Goal: Task Accomplishment & Management: Use online tool/utility

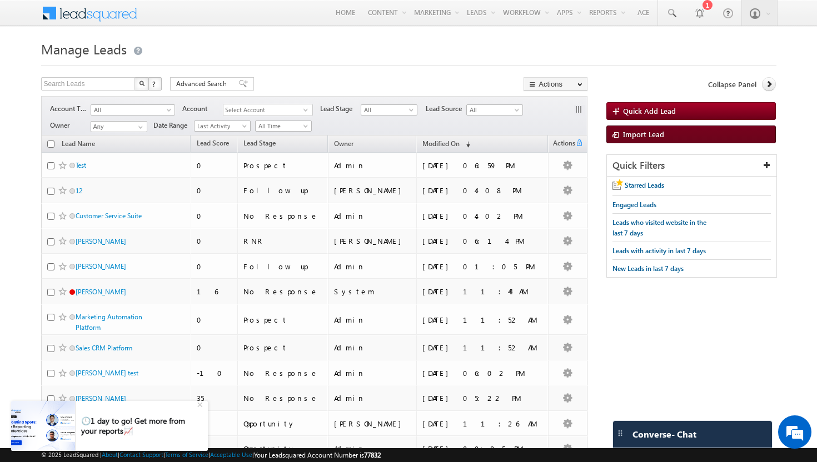
click at [661, 134] on span "Import Lead" at bounding box center [643, 133] width 41 height 9
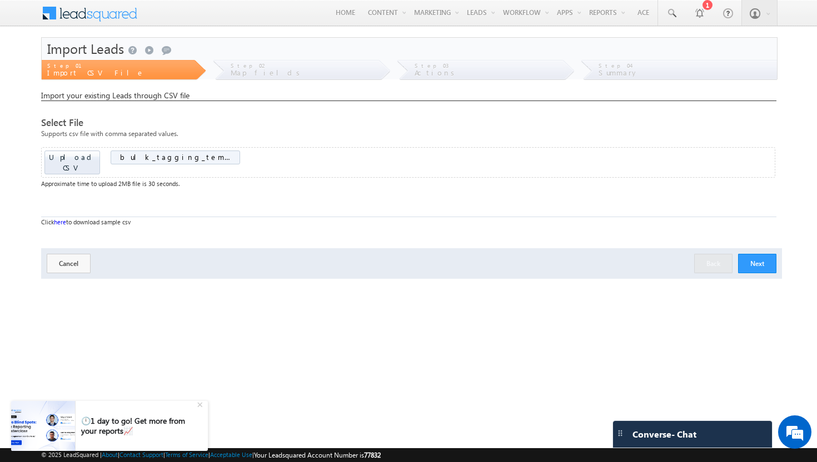
click at [57, 218] on link "here" at bounding box center [60, 221] width 12 height 7
click at [192, 157] on span "bulk_tagging_template.csv" at bounding box center [175, 157] width 111 height 10
click at [146, 158] on span "bulk_tagging_template.csv" at bounding box center [175, 157] width 111 height 10
click at [73, 254] on button "Cancel" at bounding box center [69, 263] width 44 height 19
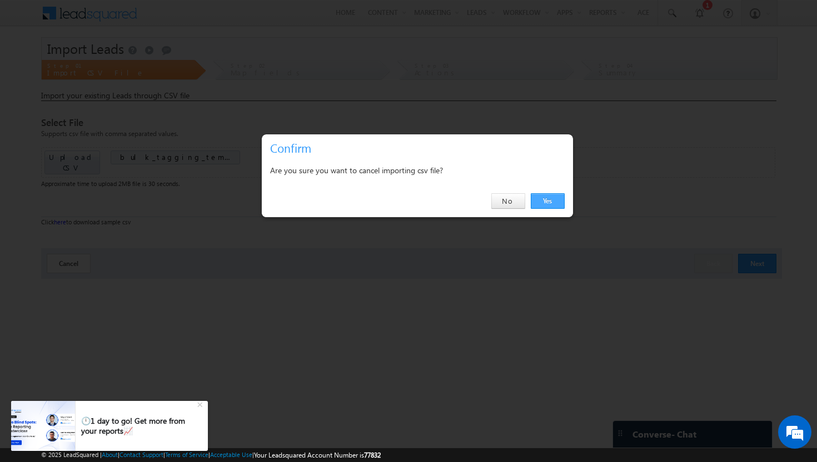
click at [541, 200] on link "Yes" at bounding box center [548, 201] width 34 height 16
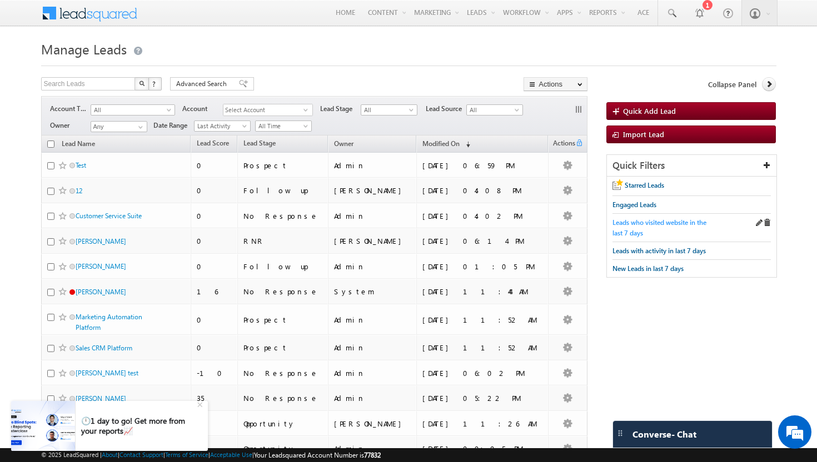
click at [629, 218] on span "Leads who visited website in the last 7 days" at bounding box center [659, 227] width 94 height 19
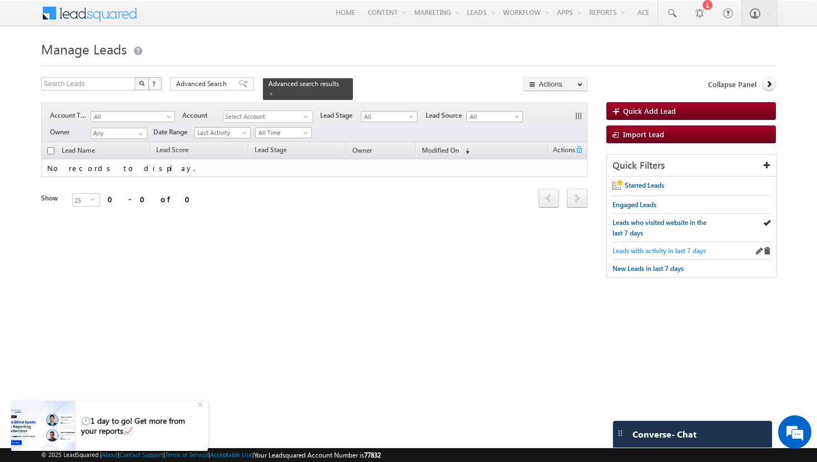
click at [633, 247] on span "Leads with activity in last 7 days" at bounding box center [658, 251] width 93 height 8
click at [692, 47] on h1 "Manage Leads" at bounding box center [408, 48] width 735 height 22
click at [704, 12] on div at bounding box center [699, 12] width 11 height 11
click at [499, 42] on h1 "Manage Leads" at bounding box center [408, 48] width 735 height 22
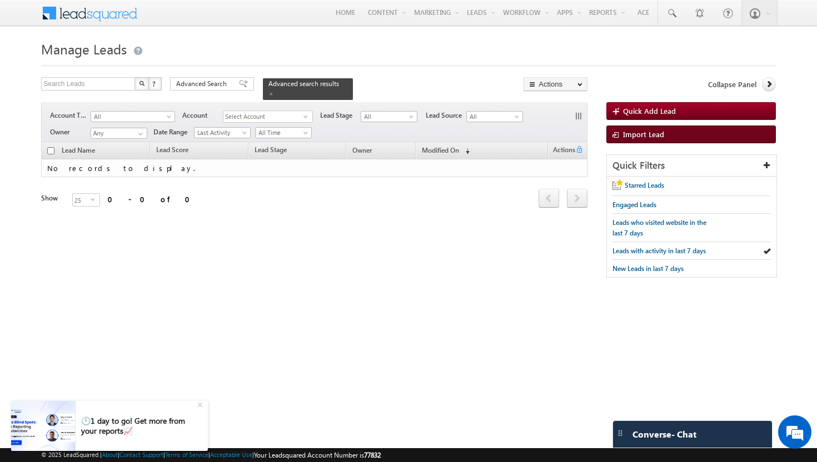
click at [661, 137] on span "Import Lead" at bounding box center [643, 133] width 41 height 9
